Goal: Task Accomplishment & Management: Complete application form

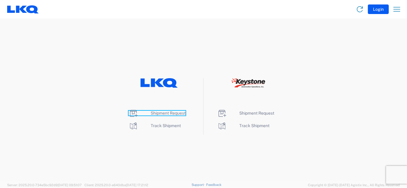
click at [169, 114] on span "Shipment Request" at bounding box center [168, 113] width 35 height 5
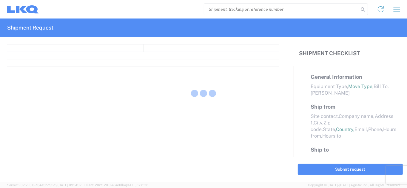
select select "FULL"
select select "LBS"
select select "IN"
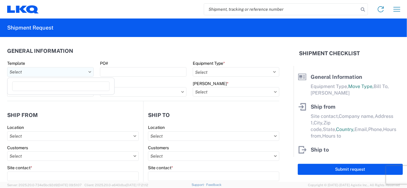
click at [48, 73] on input "text" at bounding box center [50, 72] width 86 height 10
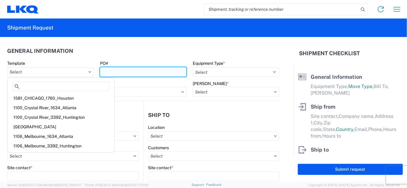
click at [121, 76] on input "PO#" at bounding box center [143, 72] width 86 height 10
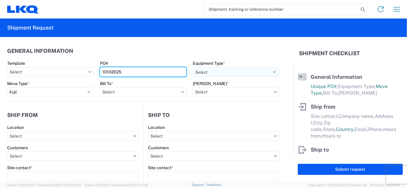
type input "10102025"
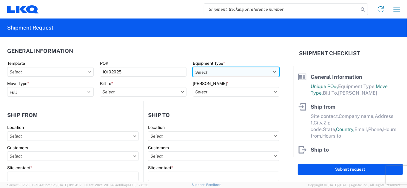
click at [229, 68] on select "Select 53’ Dry Van Flatbed Dropdeck (van) Lowboy (flatbed) Rail" at bounding box center [236, 72] width 86 height 10
select select "STDV"
click at [193, 67] on select "Select 53’ Dry Van Flatbed Dropdeck (van) Lowboy (flatbed) Rail" at bounding box center [236, 72] width 86 height 10
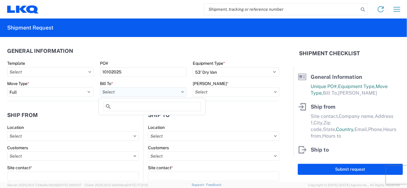
click at [131, 93] on input "text" at bounding box center [143, 92] width 86 height 10
type input "1882"
click at [130, 122] on div "1882 - North American ATK Corporation" at bounding box center [152, 119] width 104 height 10
type input "1882 - North American ATK Corporation"
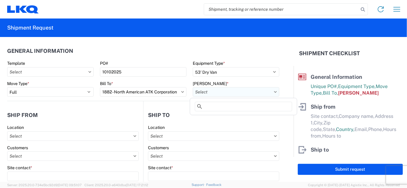
click at [202, 91] on input "text" at bounding box center [236, 92] width 86 height 10
type input "6"
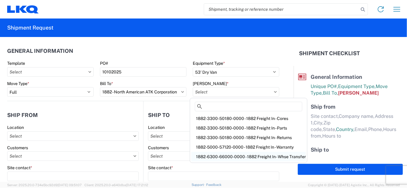
click at [249, 159] on div "1882-6300-66000-0000 - 1882 Freight In - Whse Transfer" at bounding box center [248, 157] width 114 height 10
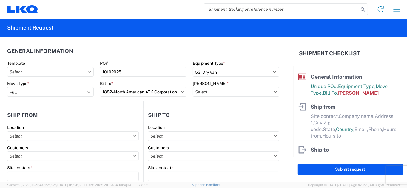
type input "1882-6300-66000-0000 - 1882 Freight In - Whse Transfer"
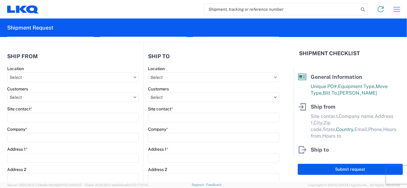
scroll to position [60, 0]
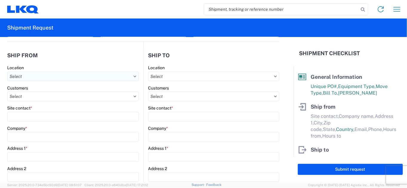
click at [52, 75] on input "text" at bounding box center [72, 77] width 131 height 10
type input "1891"
click at [48, 101] on div "1891 - Yamato Engine Specialists" at bounding box center [61, 103] width 104 height 10
type input "1891 - Yamato Engine Specialists"
type input "[PERSON_NAME]"
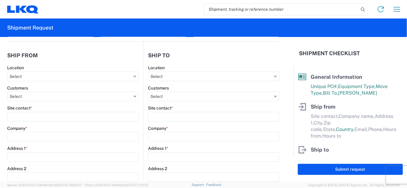
type input "LKQ Corporation"
type input "[STREET_ADDRESS]"
type input "Bellingham"
type input "98226"
select select "WA"
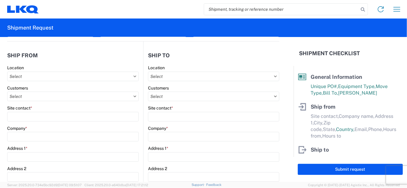
select select "US"
type input "[EMAIL_ADDRESS][DOMAIN_NAME]"
type input "13:00"
type input "15:00"
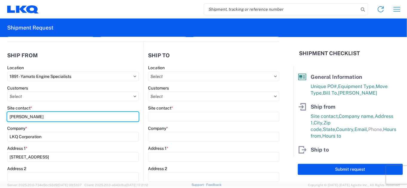
drag, startPoint x: 54, startPoint y: 117, endPoint x: -58, endPoint y: 118, distance: 111.8
click at [0, 118] on html "Home Shipment request Shipment tracking Shipment Request General Information Te…" at bounding box center [203, 94] width 407 height 188
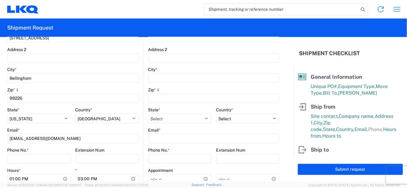
scroll to position [179, 0]
type input "[PERSON_NAME]"
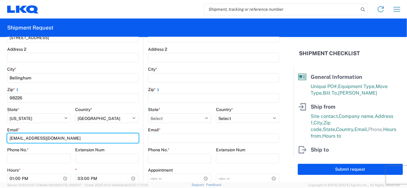
drag, startPoint x: 58, startPoint y: 138, endPoint x: -20, endPoint y: 138, distance: 77.8
click at [0, 138] on html "Home Shipment request Shipment tracking Shipment Request General Information Te…" at bounding box center [203, 94] width 407 height 188
type input "[EMAIL_ADDRESS][DOMAIN_NAME]"
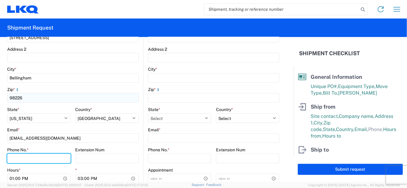
type input "[PHONE_NUMBER]"
type input "LKQ Corporation"
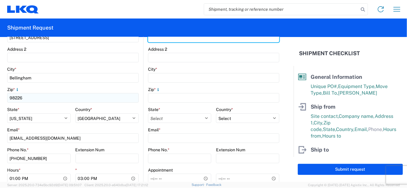
type input "[STREET_ADDRESS]"
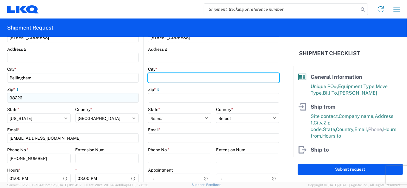
type input "[GEOGRAPHIC_DATA]"
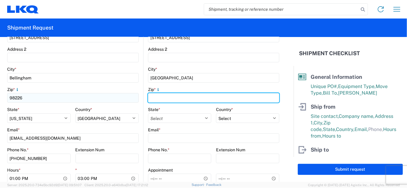
type input "65803"
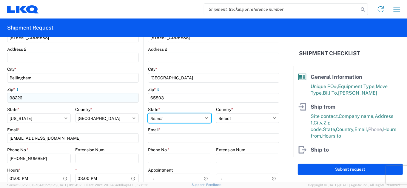
select select "MO"
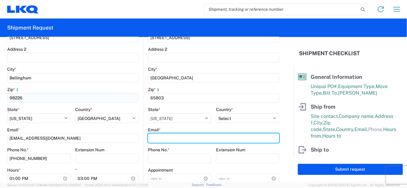
type input "[EMAIL_ADDRESS][DOMAIN_NAME]"
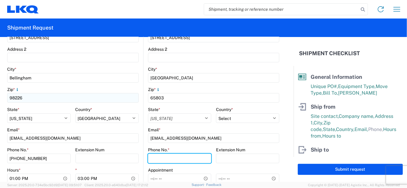
type input "[PHONE_NUMBER]"
type input "[PERSON_NAME]"
type input "[EMAIL_ADDRESS][DOMAIN_NAME]"
type input "[PHONE_NUMBER]"
type input "[DATE]"
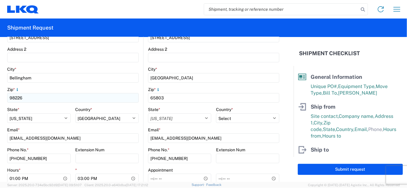
type input "[DATE]"
type input "40000"
type input "128"
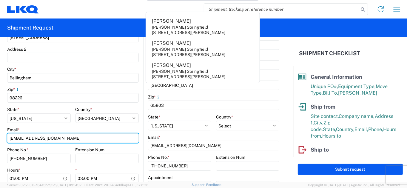
scroll to position [268, 0]
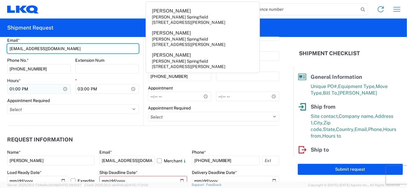
type input "[EMAIL_ADDRESS][DOMAIN_NAME]"
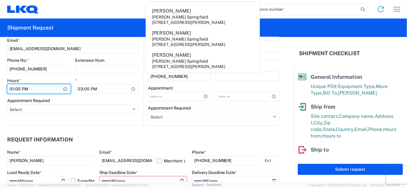
click at [58, 88] on input "13:00" at bounding box center [39, 89] width 64 height 10
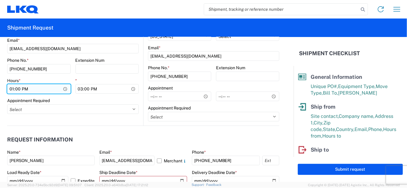
click at [65, 89] on input "13:00" at bounding box center [39, 89] width 64 height 10
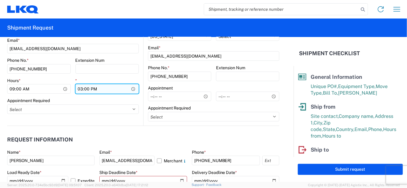
type input "09:00"
click at [96, 88] on input "15:00" at bounding box center [107, 89] width 64 height 10
click at [130, 90] on input "15:00" at bounding box center [107, 89] width 64 height 10
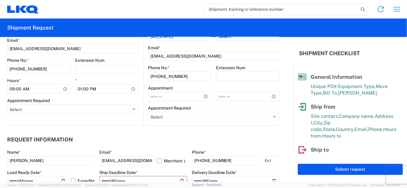
type input "13:00"
click at [131, 99] on div "Appointment Required" at bounding box center [72, 100] width 131 height 5
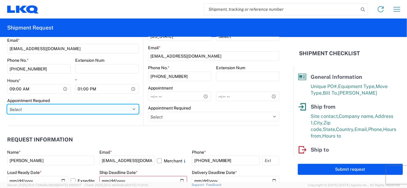
click at [93, 109] on select "Select Appt Required Appt Not Required Appt - First available" at bounding box center [72, 109] width 131 height 10
click at [7, 104] on select "Select Appt Required Appt Not Required Appt - First available" at bounding box center [72, 109] width 131 height 10
click at [112, 108] on select "Select Appt Required Appt Not Required Appt - First available" at bounding box center [72, 110] width 131 height 10
select select "apptRequired"
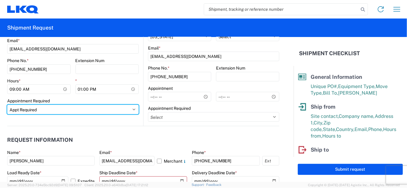
click at [7, 105] on select "Select Appt Required Appt Not Required Appt - First available" at bounding box center [72, 110] width 131 height 10
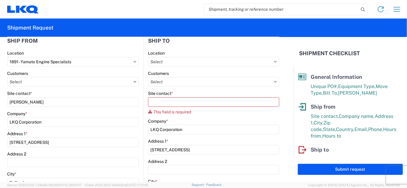
scroll to position [59, 0]
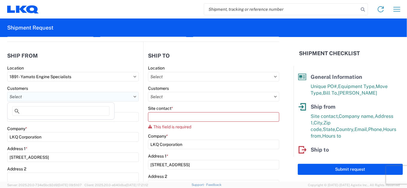
click at [111, 99] on input "text" at bounding box center [72, 97] width 131 height 10
click at [171, 77] on input "text" at bounding box center [213, 77] width 131 height 10
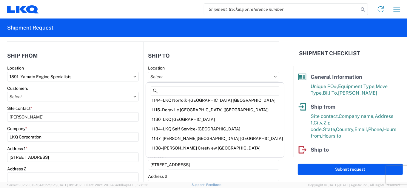
scroll to position [133, 0]
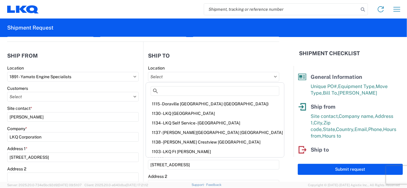
click at [272, 128] on div "This field is required" at bounding box center [213, 126] width 131 height 5
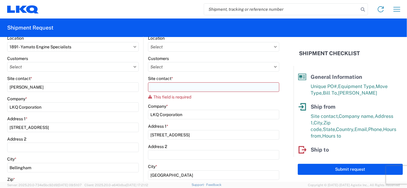
scroll to position [59, 0]
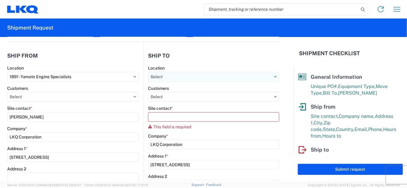
click at [183, 78] on input "text" at bounding box center [213, 77] width 131 height 10
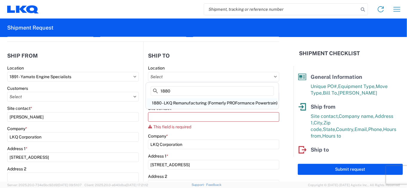
type input "1880"
click at [189, 102] on div "1880 - LKQ Remanufacturing (Formerly PROFormance Powertrain)" at bounding box center [212, 103] width 130 height 10
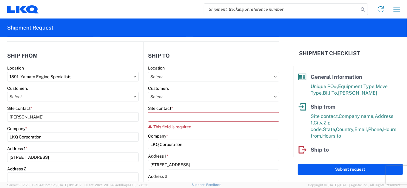
type input "1880 - LKQ Remanufacturing (Formerly PROFormance Powertrain)"
select select "US"
type input "07:30"
type input "16:30"
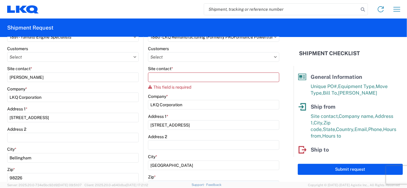
scroll to position [89, 0]
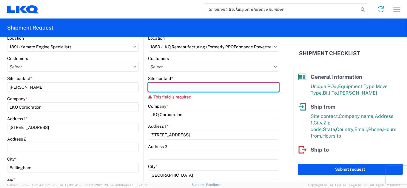
click at [189, 86] on input "Site contact *" at bounding box center [213, 87] width 131 height 10
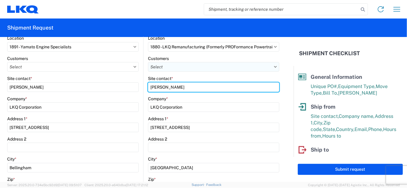
type input "[PERSON_NAME]"
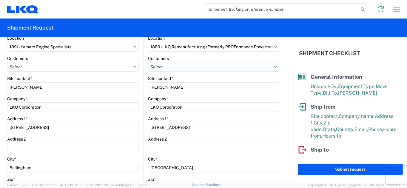
click at [180, 67] on input "text" at bounding box center [213, 67] width 131 height 10
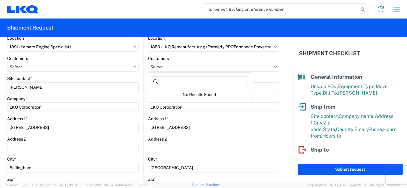
click at [266, 81] on div "Site contact * [PERSON_NAME]" at bounding box center [213, 84] width 131 height 16
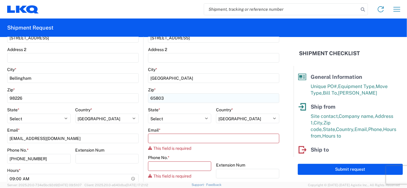
scroll to position [208, 0]
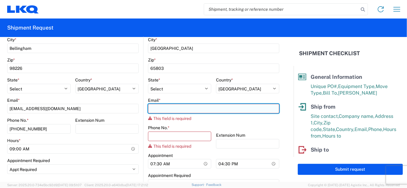
click at [200, 104] on input "Email *" at bounding box center [213, 109] width 131 height 10
type input "[EMAIL_ADDRESS][DOMAIN_NAME]"
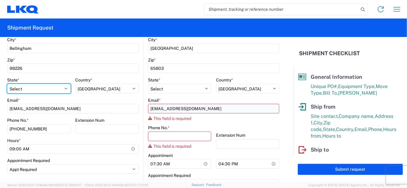
select select "MO"
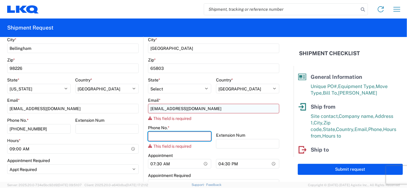
type input "4175751028"
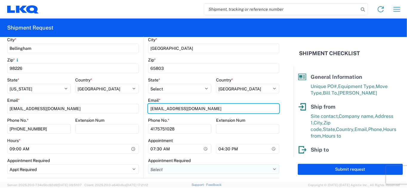
scroll to position [238, 0]
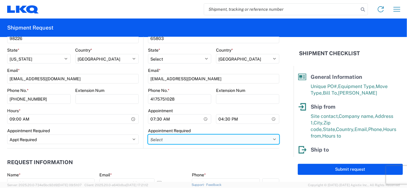
click at [198, 137] on select "Select Appt Required Appt Not Required Appt - First available" at bounding box center [213, 139] width 131 height 10
select select "apptRequired"
click at [148, 134] on select "Select Appt Required Appt Not Required Appt - First available" at bounding box center [213, 139] width 131 height 10
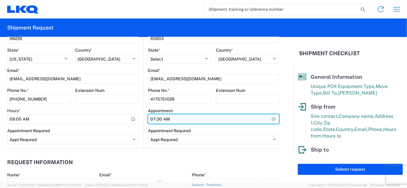
click at [268, 121] on input "07:30" at bounding box center [213, 119] width 131 height 10
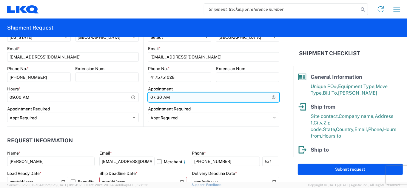
scroll to position [268, 0]
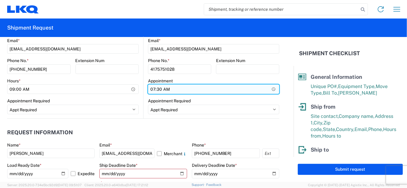
click at [271, 90] on input "07:30" at bounding box center [213, 89] width 131 height 10
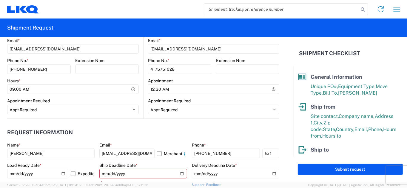
click at [220, 131] on header "Request Information" at bounding box center [143, 132] width 272 height 13
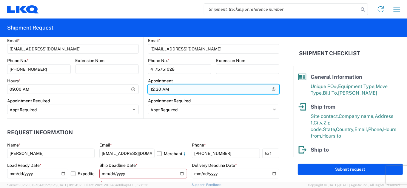
click at [270, 88] on input "00:30" at bounding box center [213, 89] width 131 height 10
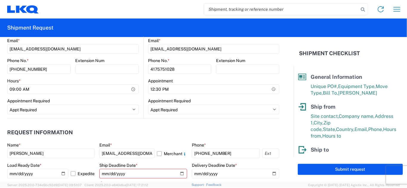
type input "12:30"
click at [239, 130] on header "Request Information" at bounding box center [143, 132] width 272 height 13
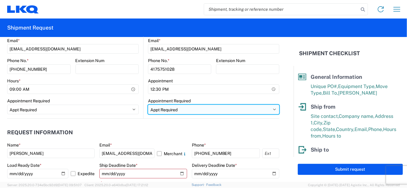
click at [215, 110] on select "Select Appt Required Appt Not Required Appt - First available" at bounding box center [213, 110] width 131 height 10
click at [148, 105] on select "Select Appt Required Appt Not Required Appt - First available" at bounding box center [213, 110] width 131 height 10
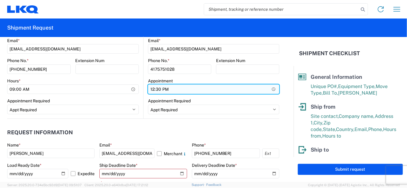
click at [272, 89] on input "12:30" at bounding box center [213, 89] width 131 height 10
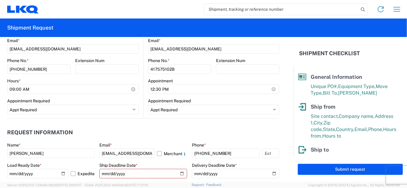
click at [213, 123] on agx-request-info "Request Information Name * [PERSON_NAME] Email * [EMAIL_ADDRESS][DOMAIN_NAME] M…" at bounding box center [143, 159] width 272 height 81
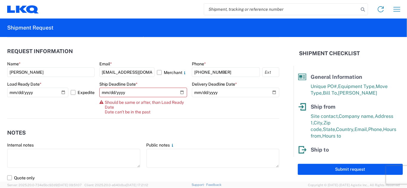
scroll to position [358, 0]
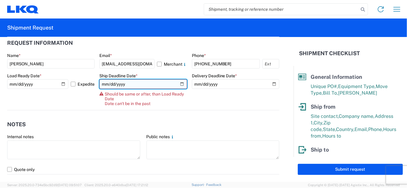
click at [180, 82] on input "[DATE]" at bounding box center [142, 84] width 87 height 10
type input "[DATE]"
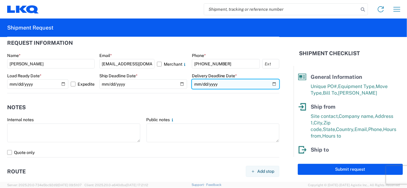
click at [269, 86] on input "[DATE]" at bounding box center [235, 84] width 87 height 10
click at [272, 84] on input "[DATE]" at bounding box center [235, 84] width 87 height 10
type input "[DATE]"
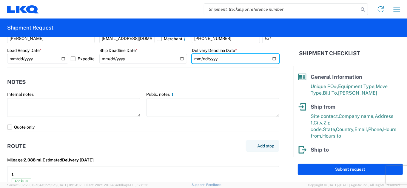
scroll to position [417, 0]
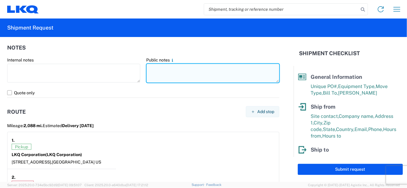
click at [166, 76] on textarea at bounding box center [212, 73] width 133 height 19
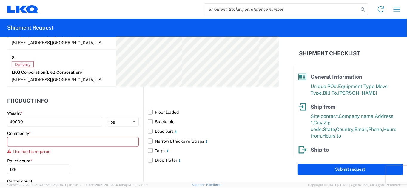
scroll to position [566, 0]
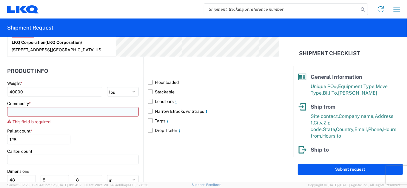
click at [70, 111] on input at bounding box center [72, 112] width 131 height 10
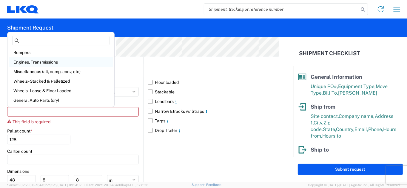
click at [66, 64] on div "Engines, Transmissions" at bounding box center [61, 62] width 104 height 10
type input "Engines, Transmissions"
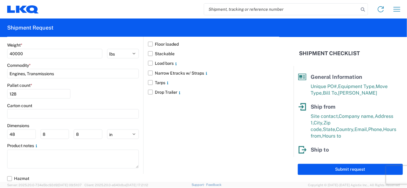
scroll to position [604, 0]
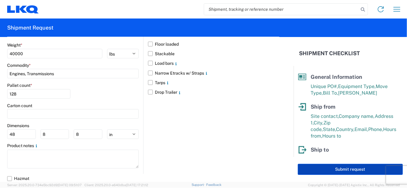
click at [330, 171] on button "Submit request" at bounding box center [350, 169] width 105 height 11
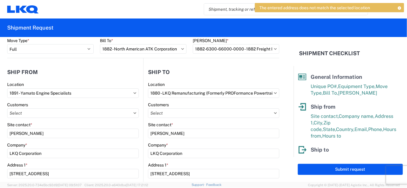
scroll to position [30, 0]
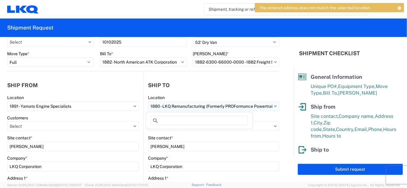
click at [251, 107] on input "1880 - LKQ Remanufacturing (Formerly PROFormance Powertrain)" at bounding box center [213, 106] width 131 height 10
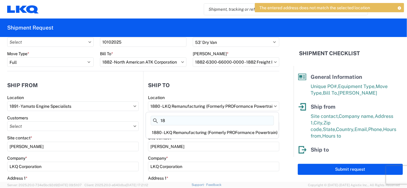
type input "1"
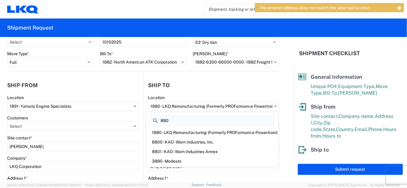
click at [193, 118] on input "880" at bounding box center [212, 121] width 123 height 10
drag, startPoint x: 193, startPoint y: 118, endPoint x: 149, endPoint y: 121, distance: 44.2
click at [149, 121] on div "880" at bounding box center [212, 122] width 130 height 12
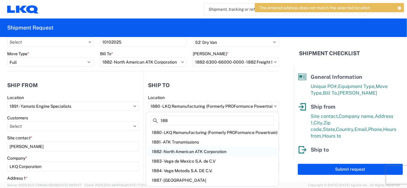
type input "188"
click at [168, 154] on div "1882 - North American ATK Corporation" at bounding box center [212, 152] width 130 height 10
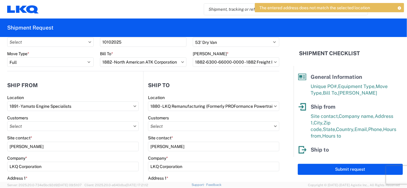
type input "1882 - North American ATK Corporation"
type input "[STREET_ADDRESS]"
type input "[GEOGRAPHIC_DATA]"
type input "75050"
type input "[PHONE_NUMBER]"
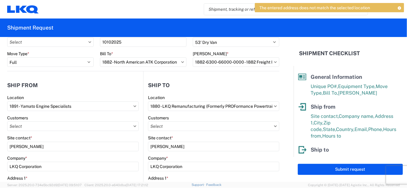
type input "07:00"
select select
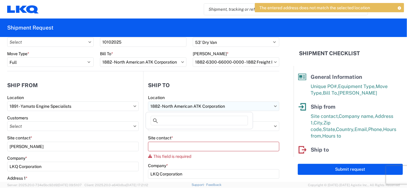
click at [170, 107] on input "1882 - North American ATK Corporation" at bounding box center [213, 106] width 131 height 10
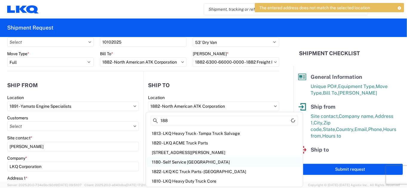
scroll to position [0, 0]
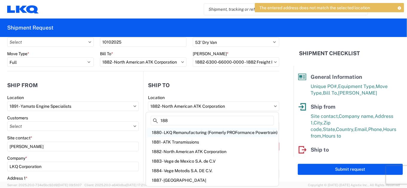
type input "188"
click at [207, 133] on div "1880 - LKQ Remanufacturing (Formerly PROFormance Powertrain)" at bounding box center [212, 133] width 130 height 10
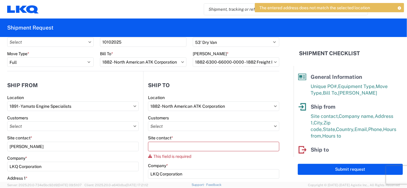
type input "1880 - LKQ Remanufacturing (Formerly PROFormance Powertrain)"
type input "[STREET_ADDRESS]"
type input "[GEOGRAPHIC_DATA]"
type input "65803"
type input "07:30"
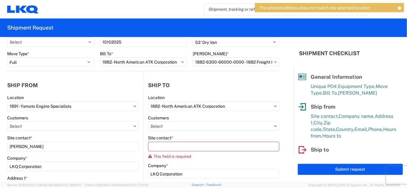
type input "16:30"
select select
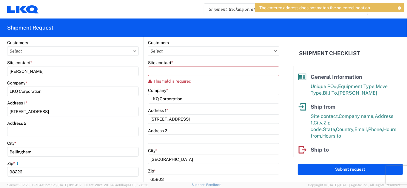
scroll to position [119, 0]
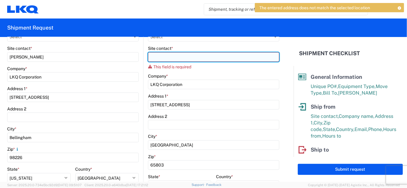
click at [180, 58] on input "Site contact *" at bounding box center [213, 57] width 131 height 10
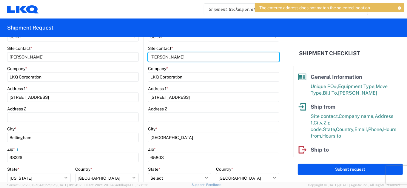
type input "[PERSON_NAME]"
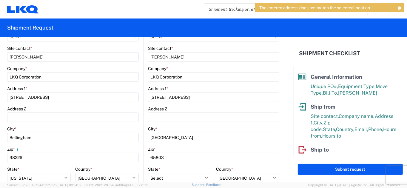
scroll to position [149, 0]
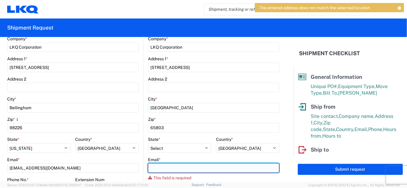
click at [190, 169] on input "Email *" at bounding box center [213, 168] width 131 height 10
type input "[EMAIL_ADDRESS][DOMAIN_NAME]"
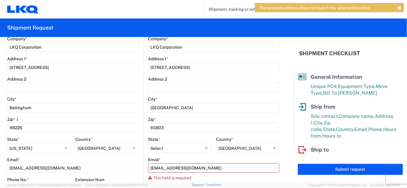
type input "4175751028"
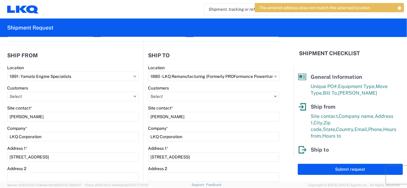
scroll to position [30, 0]
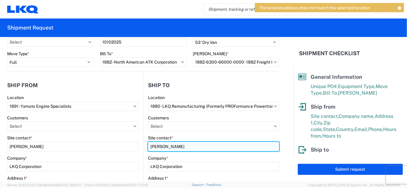
click at [178, 147] on input "[PERSON_NAME]" at bounding box center [213, 147] width 131 height 10
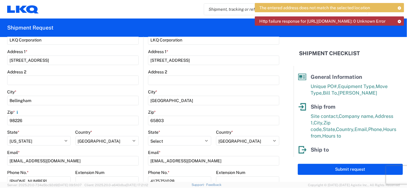
scroll to position [149, 0]
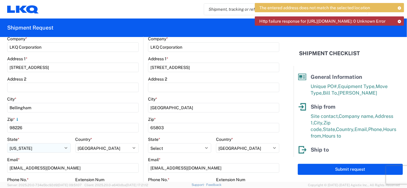
type input "[PERSON_NAME]"
click at [41, 148] on select "Select [US_STATE] [US_STATE] [US_STATE] [US_STATE] Armed Forces Americas Armed …" at bounding box center [39, 148] width 64 height 10
select select "WA"
click at [7, 143] on select "Select [US_STATE] [US_STATE] [US_STATE] [US_STATE] Armed Forces Americas Armed …" at bounding box center [39, 148] width 64 height 10
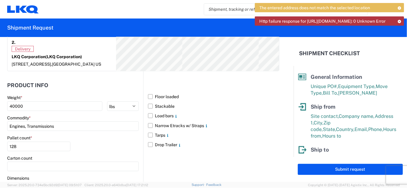
scroll to position [596, 0]
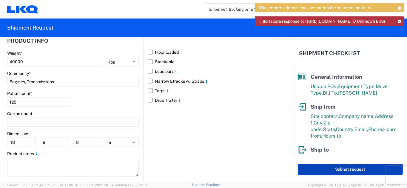
click at [322, 170] on button "Submit request" at bounding box center [350, 169] width 105 height 11
